Goal: Navigation & Orientation: Go to known website

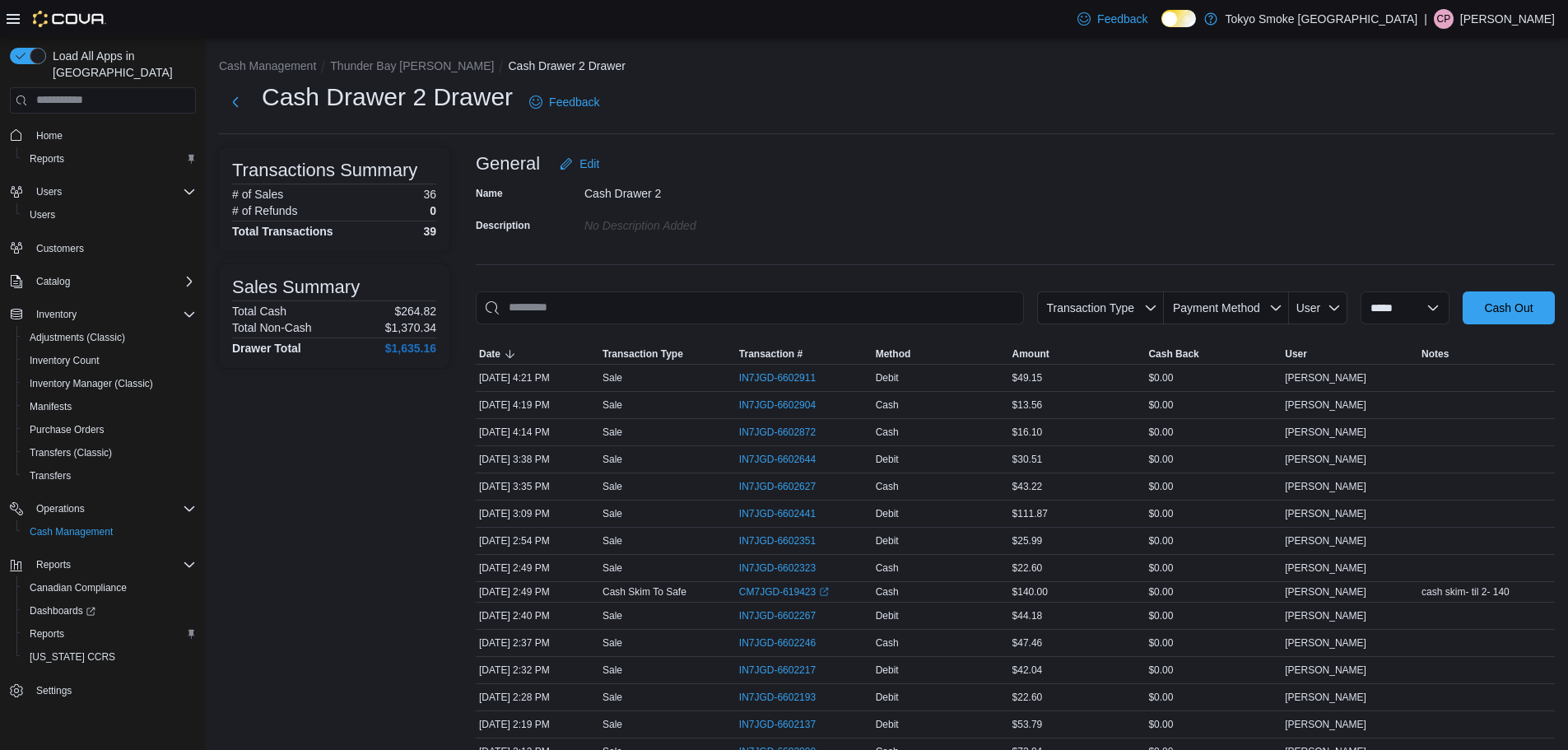
click at [1529, 18] on p "[PERSON_NAME]" at bounding box center [1507, 19] width 94 height 20
click at [1456, 158] on span "Sign Out" at bounding box center [1448, 161] width 44 height 16
